Goal: Navigation & Orientation: Find specific page/section

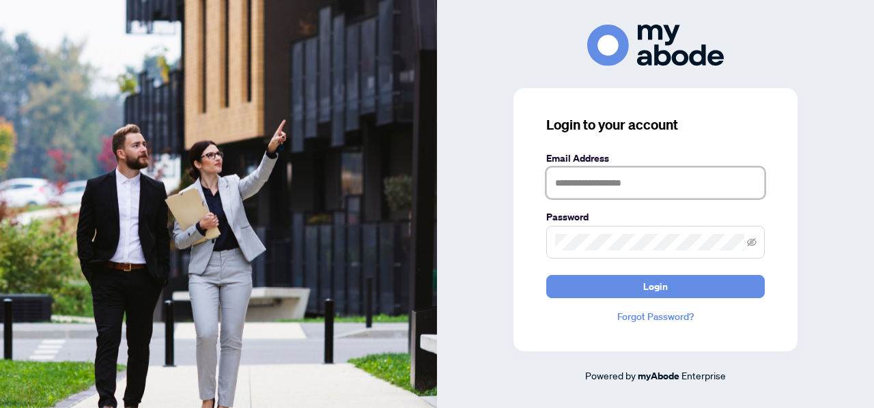
click at [632, 177] on input "text" at bounding box center [655, 182] width 219 height 31
type input "**********"
click at [546, 275] on button "Login" at bounding box center [655, 286] width 219 height 23
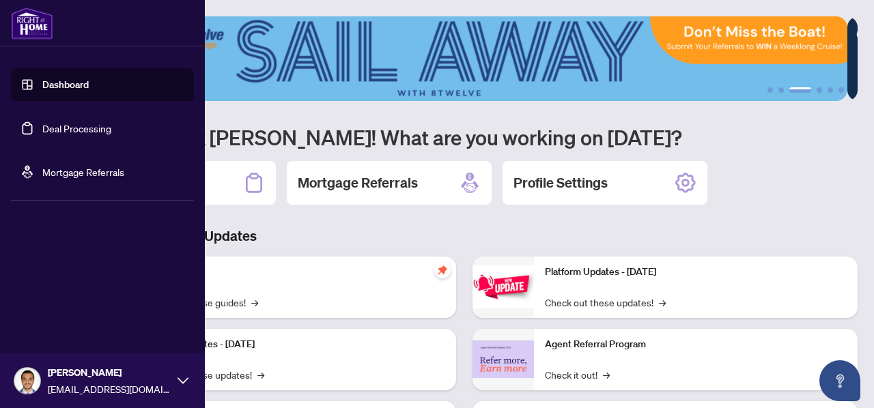
click at [48, 83] on link "Dashboard" at bounding box center [65, 85] width 46 height 12
